Goal: Find specific page/section: Find specific page/section

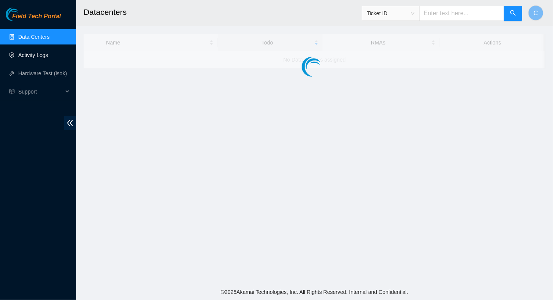
click at [29, 54] on link "Activity Logs" at bounding box center [33, 55] width 30 height 6
